Goal: Go to known website

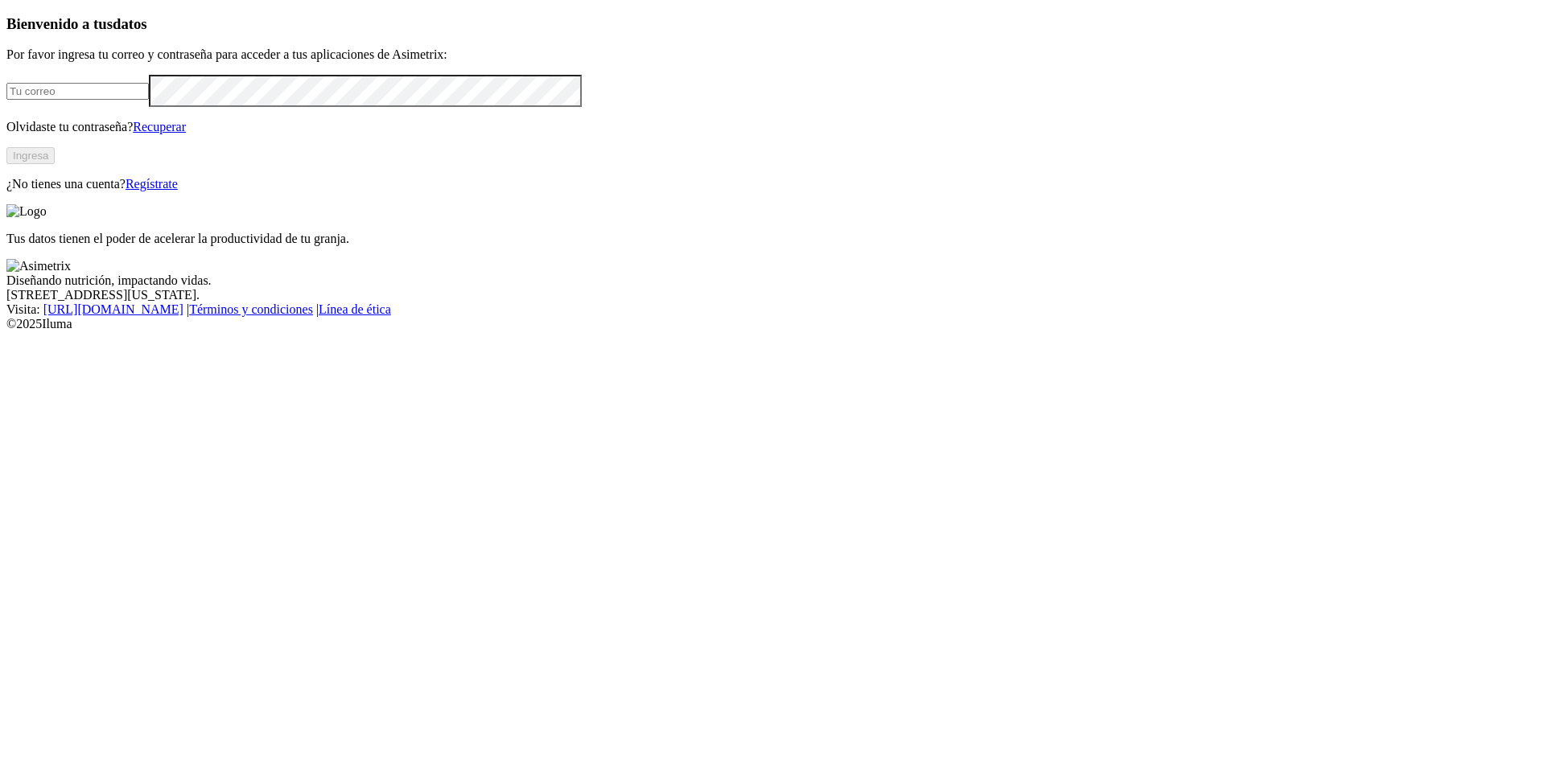
type input "[EMAIL_ADDRESS][DOMAIN_NAME]"
click at [55, 164] on button "Ingresa" at bounding box center [30, 155] width 48 height 17
